Goal: Information Seeking & Learning: Learn about a topic

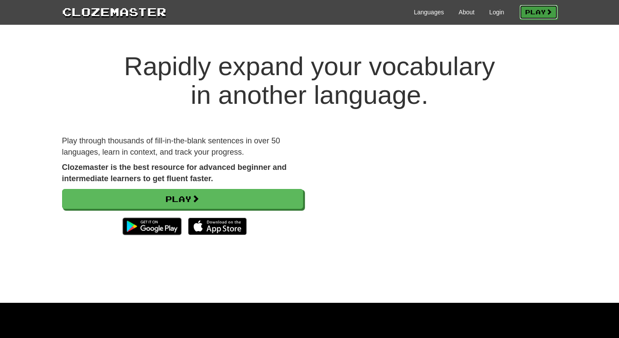
click at [524, 14] on link "Play" at bounding box center [539, 12] width 38 height 15
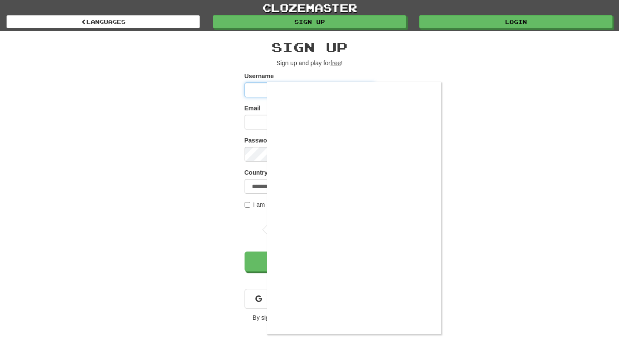
type input "*******"
click at [248, 210] on div at bounding box center [309, 169] width 619 height 338
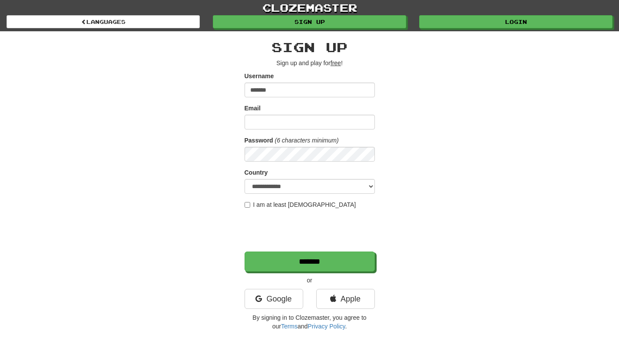
click at [246, 209] on label "I am at least 16 years old" at bounding box center [301, 204] width 112 height 9
click at [277, 121] on input "Email" at bounding box center [310, 122] width 130 height 15
type input "**********"
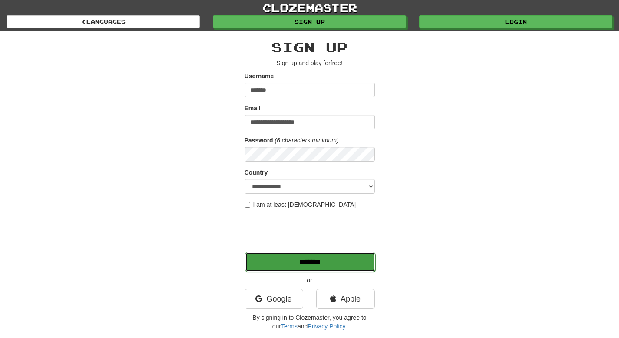
click at [328, 263] on input "*******" at bounding box center [310, 262] width 130 height 20
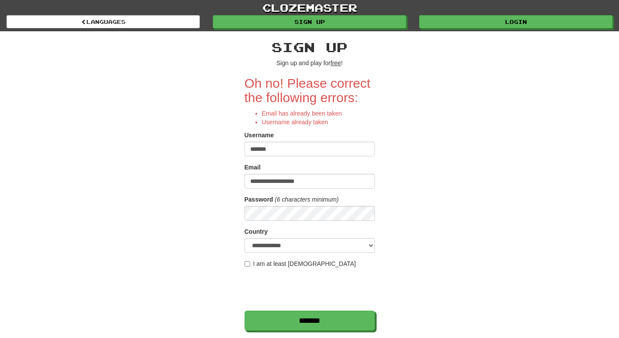
click at [448, 29] on div "clozemaster Languages Sign up Login Languages" at bounding box center [310, 15] width 606 height 31
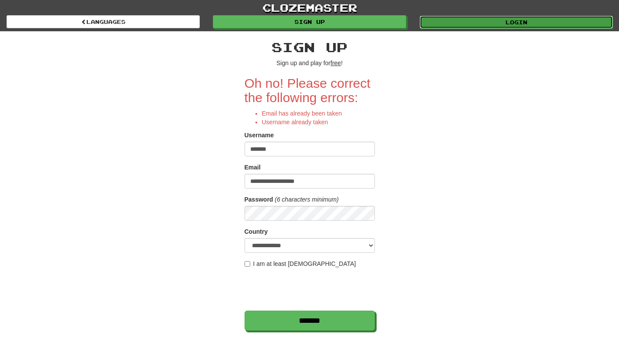
click at [447, 20] on link "Login" at bounding box center [516, 22] width 193 height 13
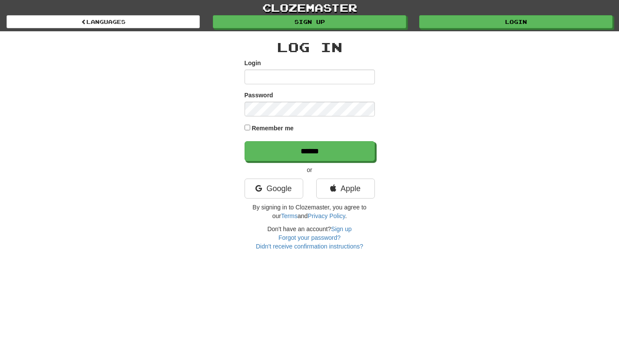
type input "*******"
click at [278, 132] on label "Remember me" at bounding box center [273, 128] width 42 height 9
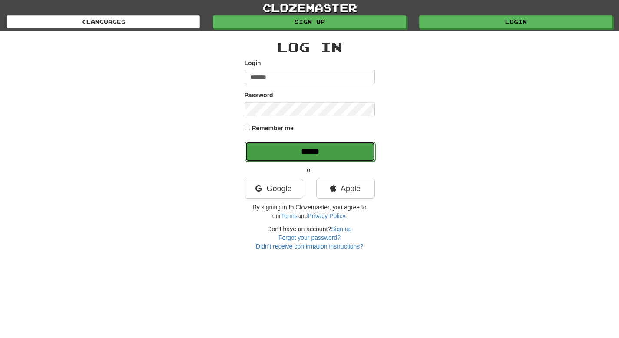
click at [285, 150] on input "******" at bounding box center [310, 152] width 130 height 20
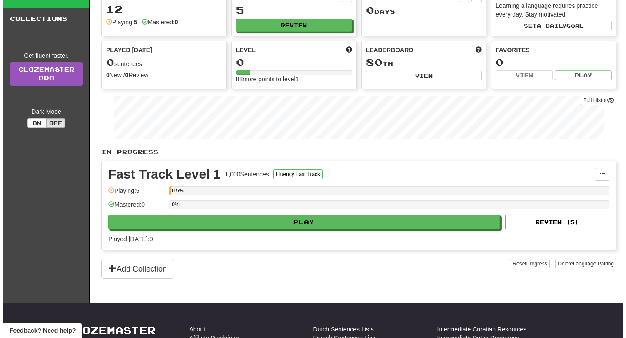
scroll to position [58, 0]
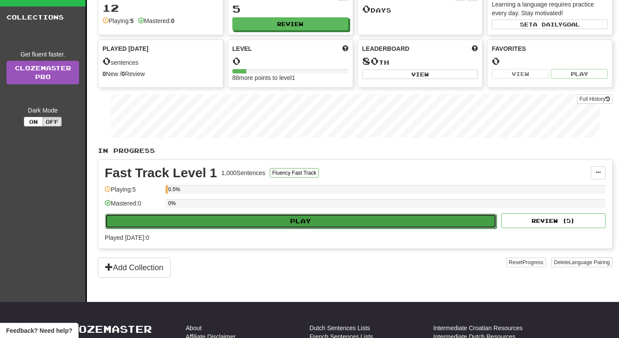
click at [282, 219] on button "Play" at bounding box center [301, 221] width 392 height 15
select select "**"
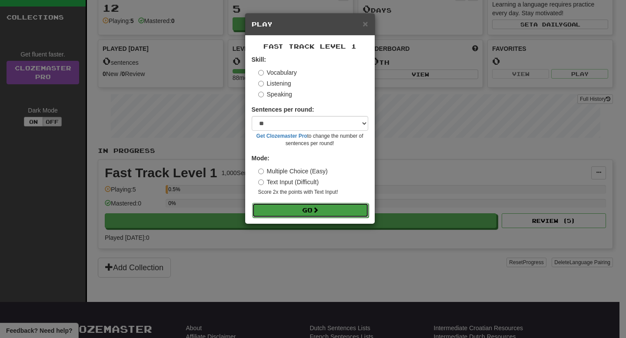
click at [305, 215] on button "Go" at bounding box center [310, 210] width 116 height 15
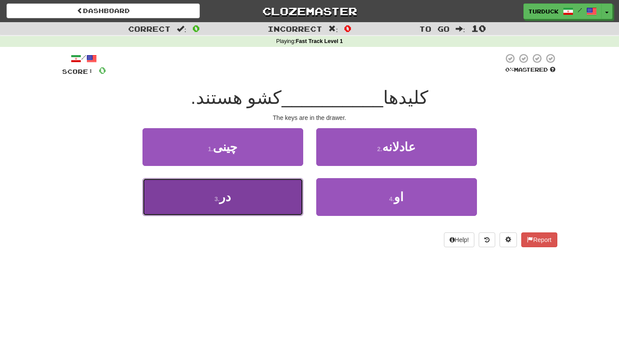
click at [287, 200] on button "3 . در" at bounding box center [223, 197] width 161 height 38
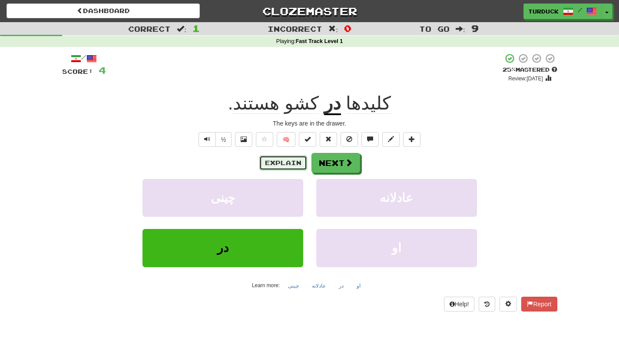
click at [298, 167] on button "Explain" at bounding box center [283, 163] width 48 height 15
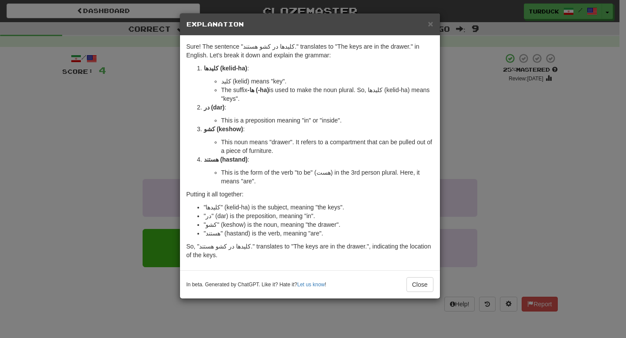
click at [435, 26] on div "× Explanation" at bounding box center [310, 24] width 260 height 22
click at [434, 26] on div "× Explanation" at bounding box center [310, 24] width 260 height 22
click at [431, 26] on span "×" at bounding box center [430, 24] width 5 height 10
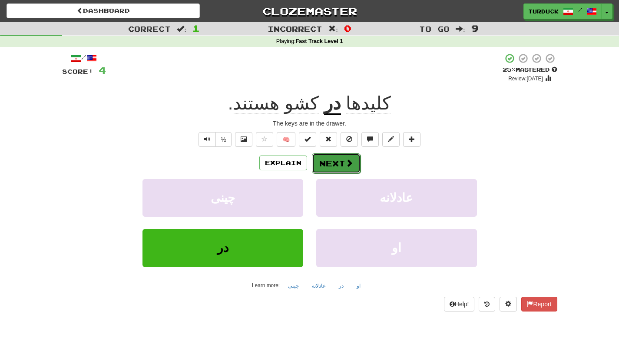
click at [333, 164] on button "Next" at bounding box center [336, 163] width 49 height 20
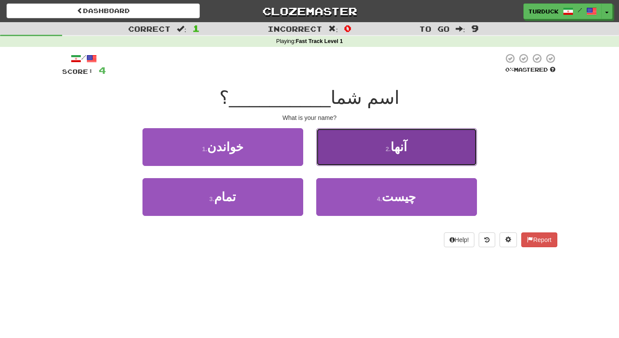
click at [385, 156] on button "2 . آنها" at bounding box center [396, 147] width 161 height 38
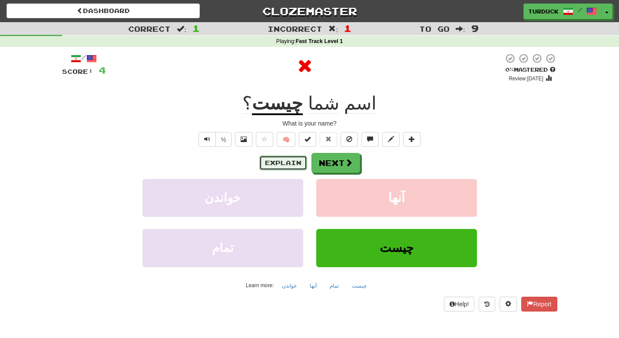
click at [279, 163] on button "Explain" at bounding box center [283, 163] width 48 height 15
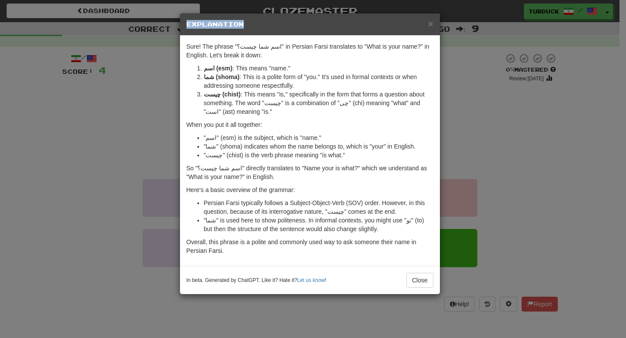
drag, startPoint x: 324, startPoint y: 30, endPoint x: 319, endPoint y: 18, distance: 12.7
click at [320, 18] on div "× Explanation" at bounding box center [310, 24] width 260 height 22
click at [319, 18] on div "× Explanation" at bounding box center [310, 24] width 260 height 22
drag, startPoint x: 319, startPoint y: 18, endPoint x: 297, endPoint y: 24, distance: 23.3
click at [295, 24] on div "× Explanation" at bounding box center [310, 24] width 260 height 22
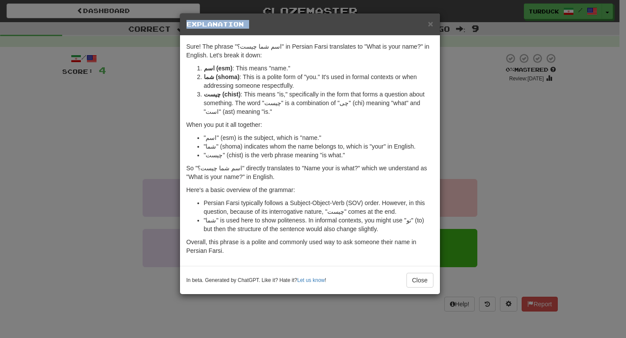
click at [297, 24] on h5 "Explanation" at bounding box center [309, 24] width 247 height 9
click at [432, 27] on span "×" at bounding box center [430, 24] width 5 height 10
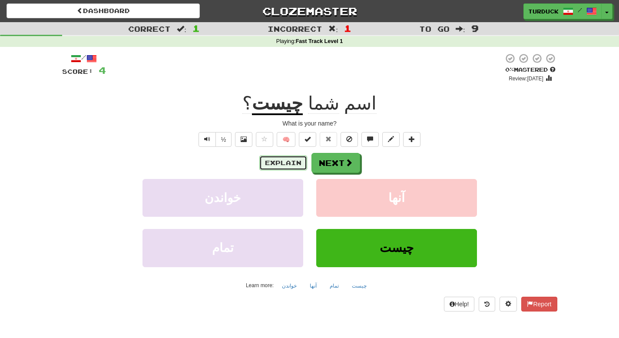
click at [293, 163] on button "Explain" at bounding box center [283, 163] width 48 height 15
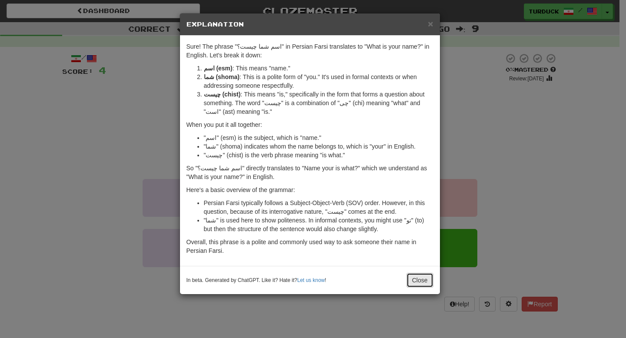
click at [422, 278] on button "Close" at bounding box center [419, 280] width 27 height 15
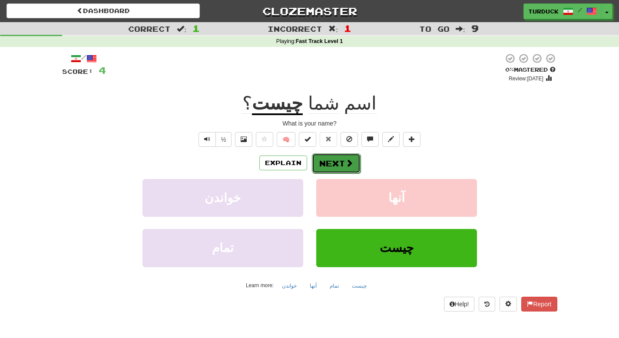
click at [340, 161] on button "Next" at bounding box center [336, 163] width 49 height 20
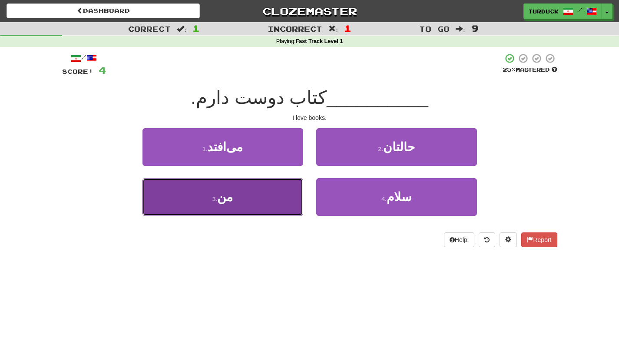
click at [246, 179] on button "3 . من" at bounding box center [223, 197] width 161 height 38
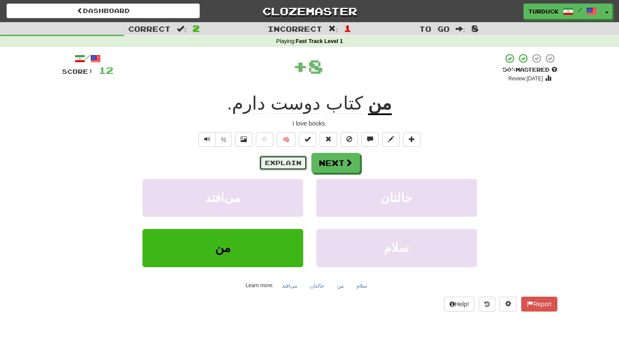
click at [291, 164] on button "Explain" at bounding box center [283, 163] width 48 height 15
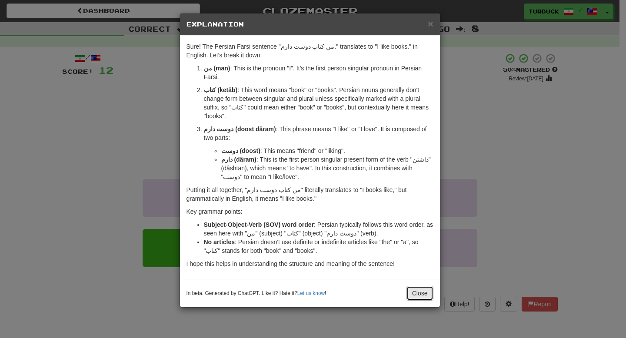
click at [416, 292] on button "Close" at bounding box center [419, 293] width 27 height 15
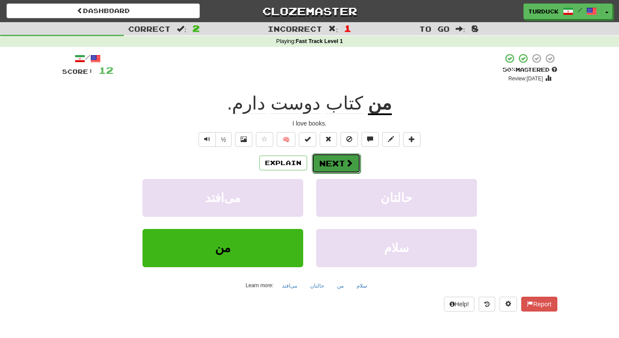
click at [350, 156] on button "Next" at bounding box center [336, 163] width 49 height 20
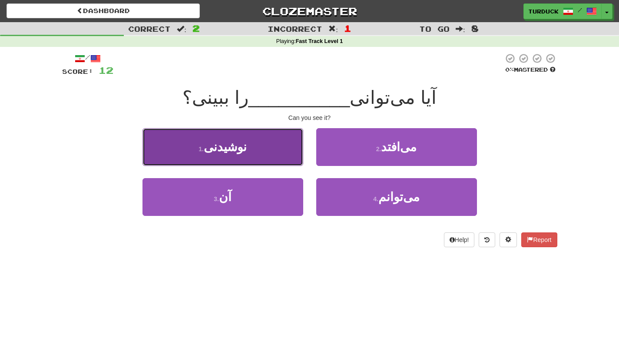
click at [286, 152] on button "1 . نوشیدنی" at bounding box center [223, 147] width 161 height 38
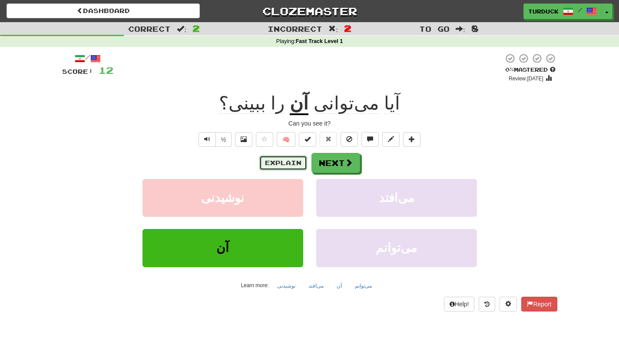
click at [297, 165] on button "Explain" at bounding box center [283, 163] width 48 height 15
